Goal: Navigation & Orientation: Find specific page/section

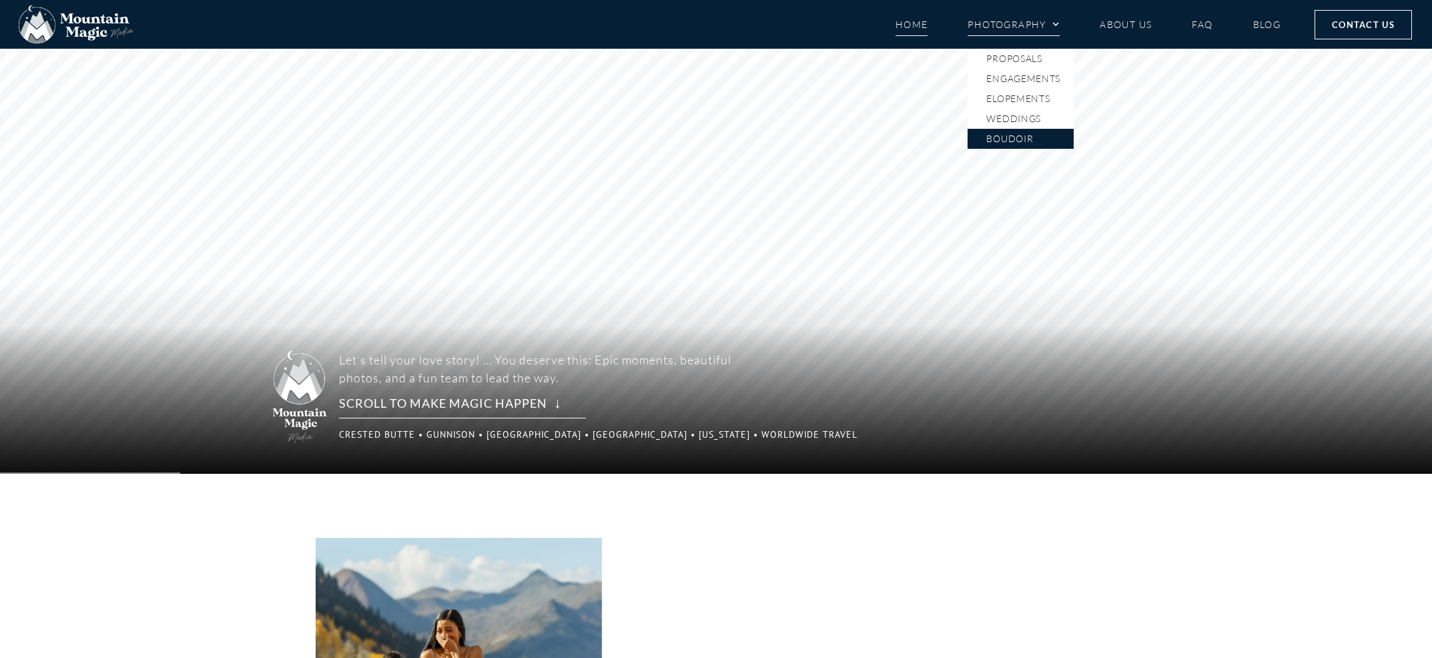
click at [1028, 139] on link "Boudoir" at bounding box center [1021, 139] width 106 height 20
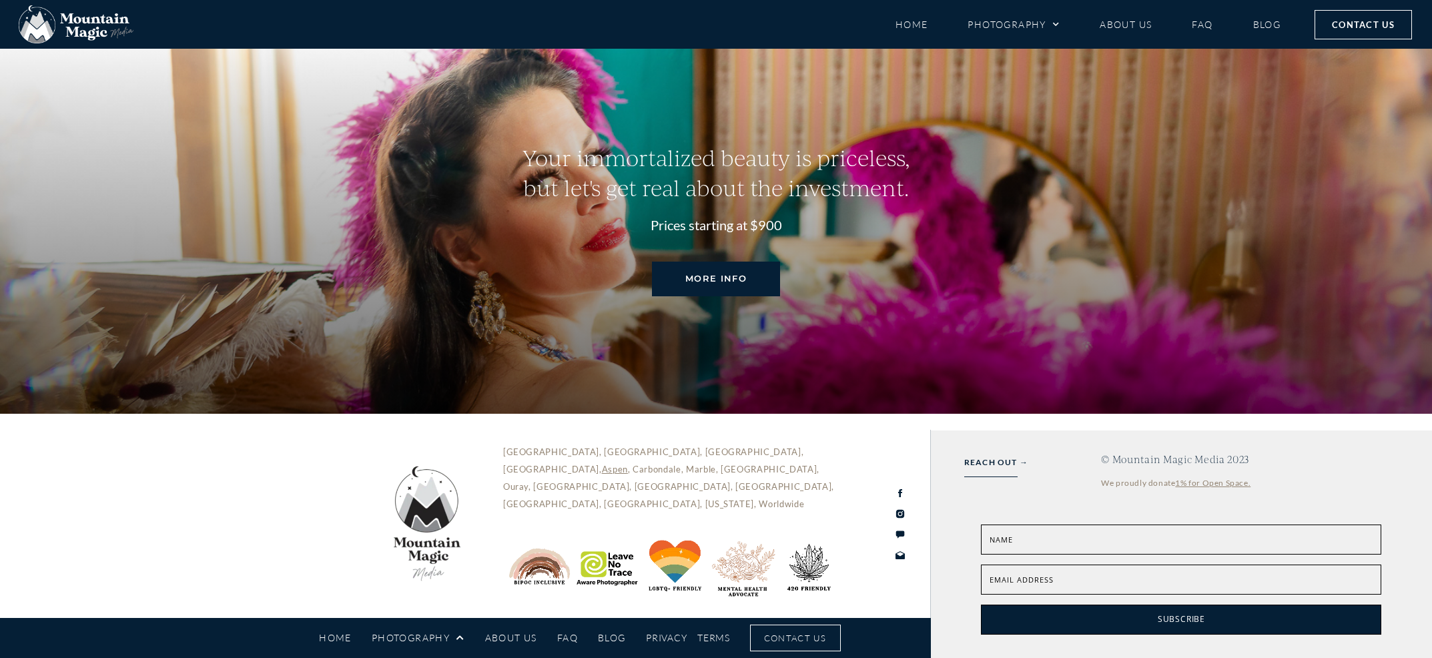
scroll to position [4579, 0]
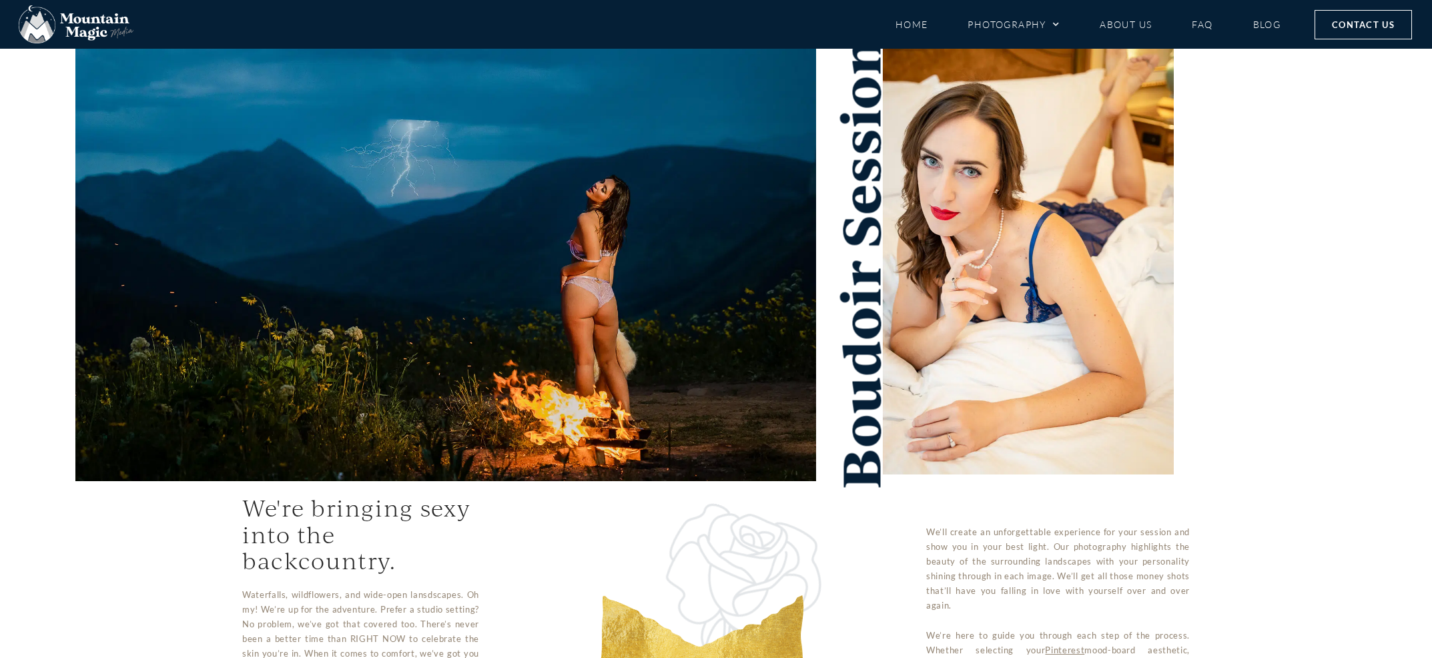
scroll to position [0, 0]
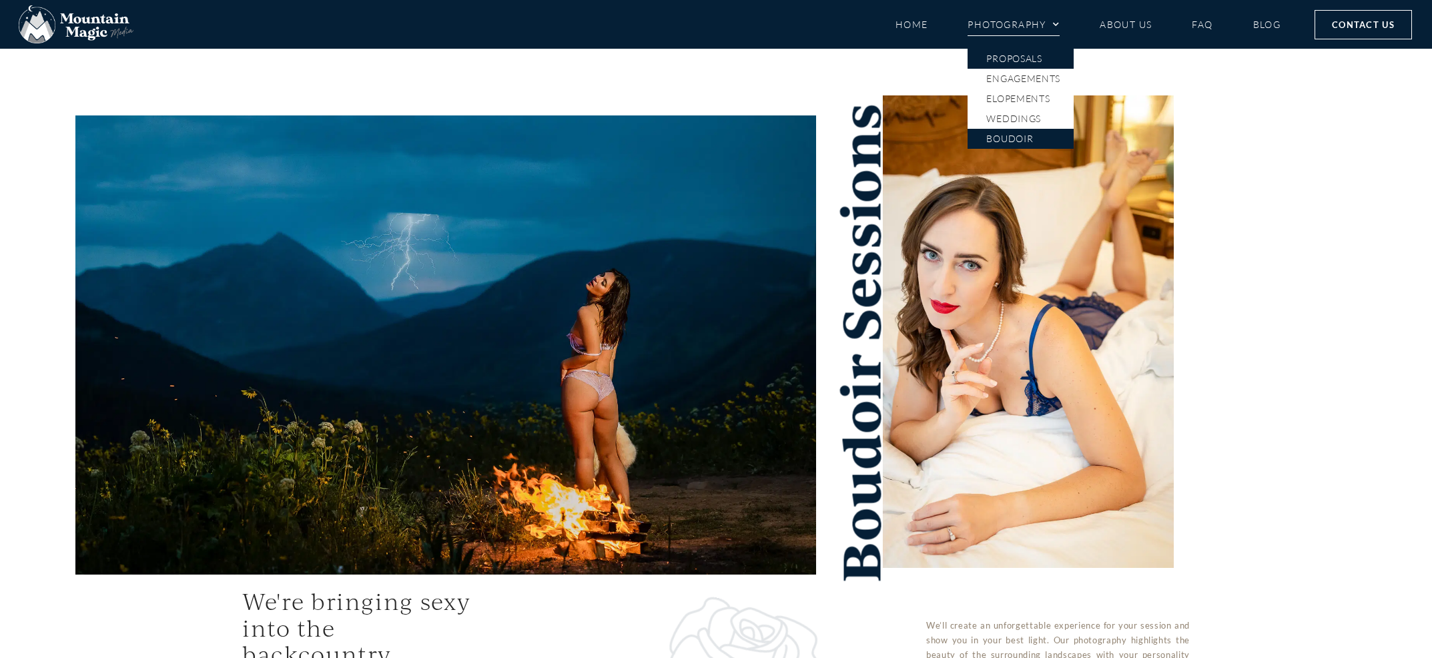
click at [1010, 58] on link "Proposals" at bounding box center [1021, 59] width 106 height 20
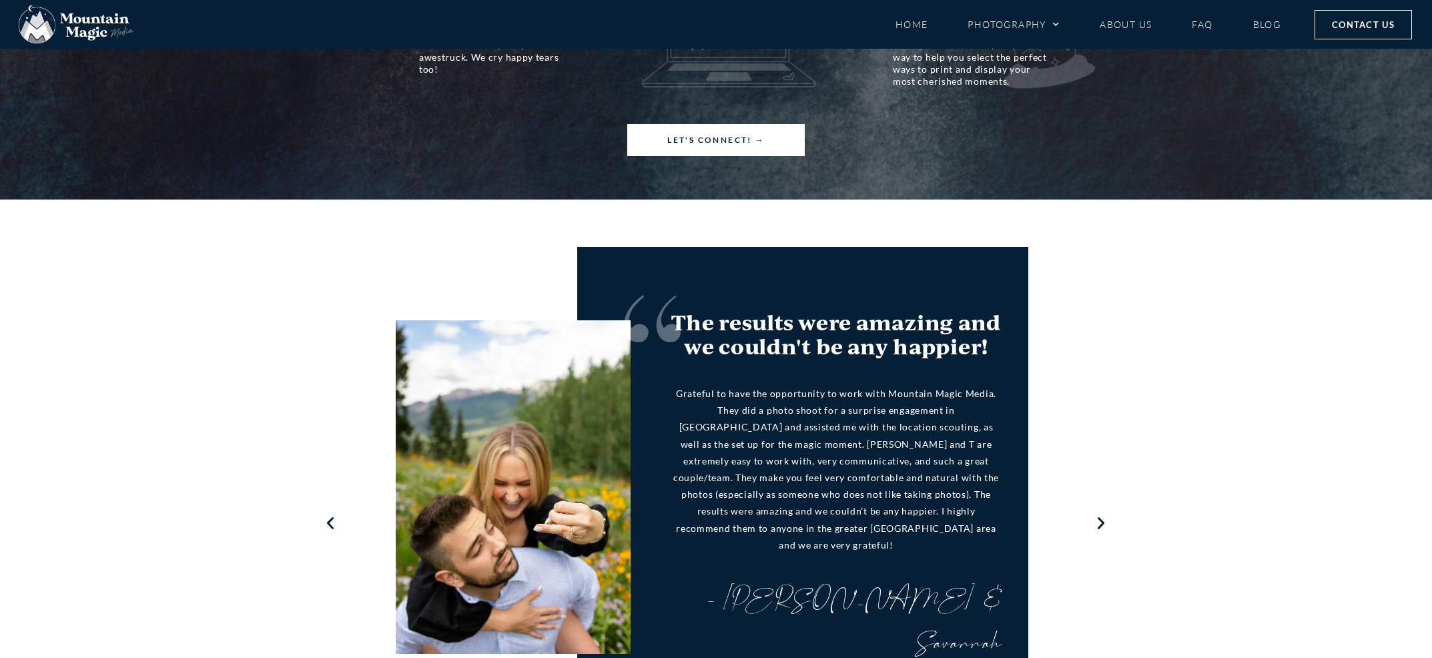
scroll to position [1343, 0]
